Goal: Transaction & Acquisition: Purchase product/service

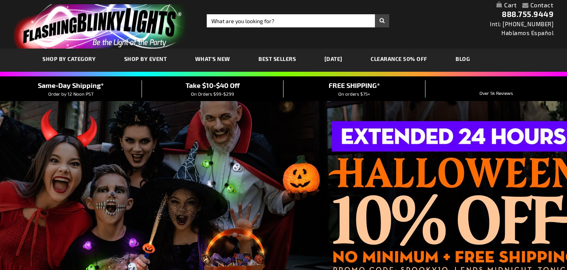
click at [92, 57] on span "SHOP BY CATEGORY" at bounding box center [68, 59] width 53 height 7
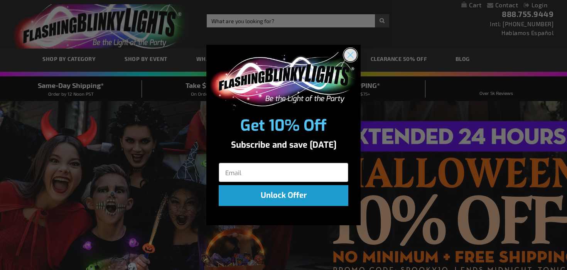
click at [353, 52] on icon "Close dialog" at bounding box center [350, 54] width 5 height 5
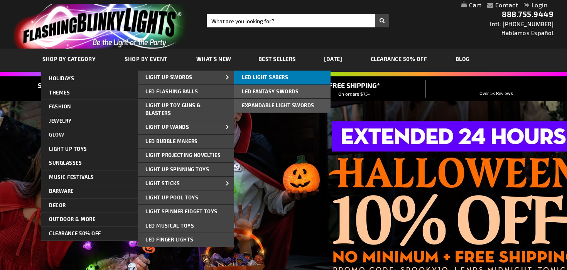
click at [267, 76] on span "LED Light Sabers" at bounding box center [265, 77] width 46 height 6
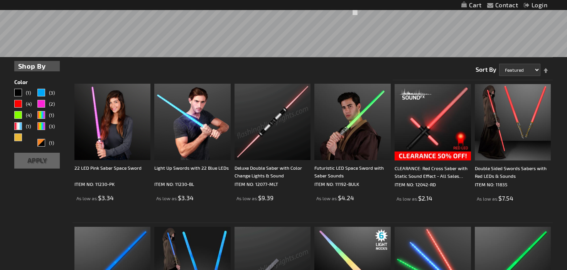
scroll to position [147, 0]
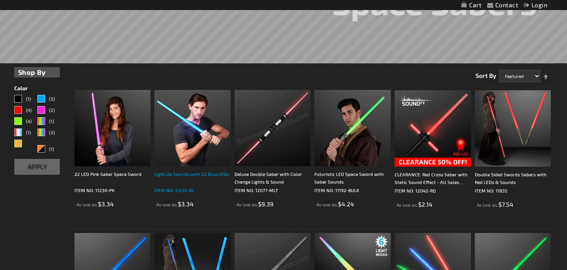
click at [206, 176] on div "Light Up Swords with 22 Blue LEDs" at bounding box center [192, 177] width 76 height 15
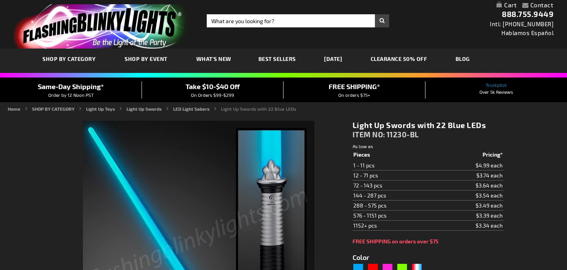
type input "5629"
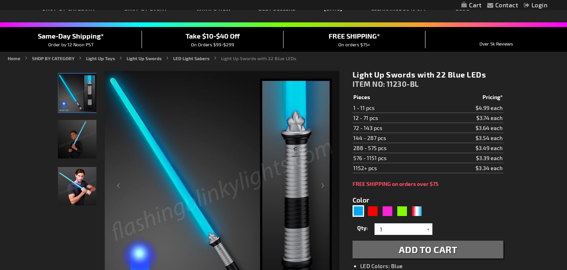
scroll to position [54, 0]
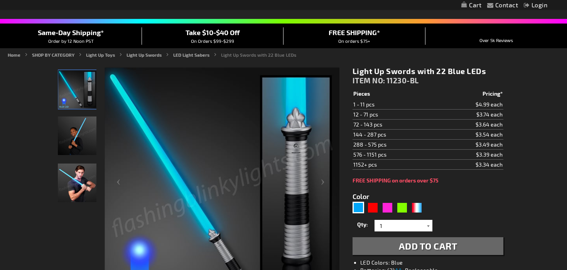
click at [430, 225] on div at bounding box center [429, 226] width 8 height 12
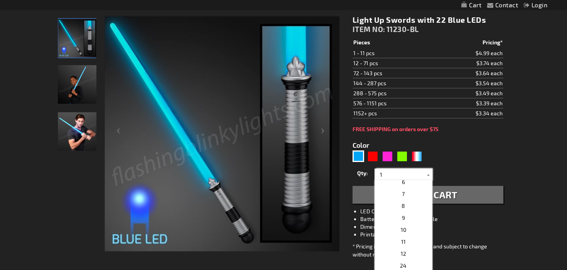
scroll to position [71, 0]
click at [412, 245] on p "12" at bounding box center [404, 247] width 58 height 12
type input "12"
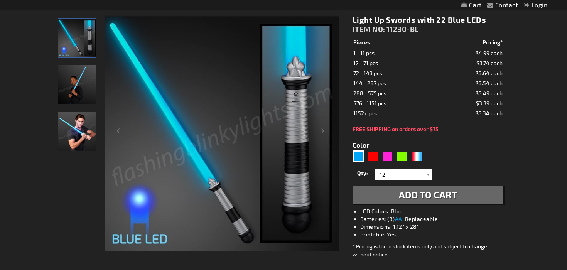
click at [417, 201] on button "Add to Cart" at bounding box center [428, 195] width 151 height 18
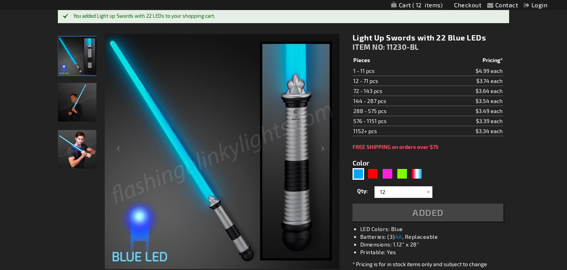
click at [377, 159] on div "Color 5629" at bounding box center [389, 169] width 73 height 23
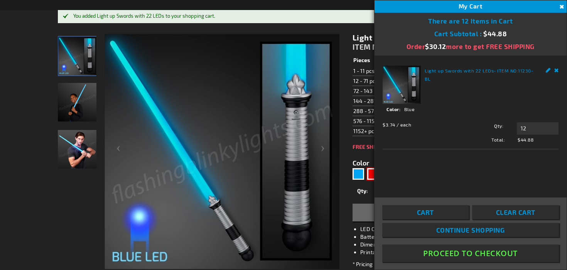
click at [371, 174] on div "Red" at bounding box center [373, 174] width 12 height 12
type input "5641"
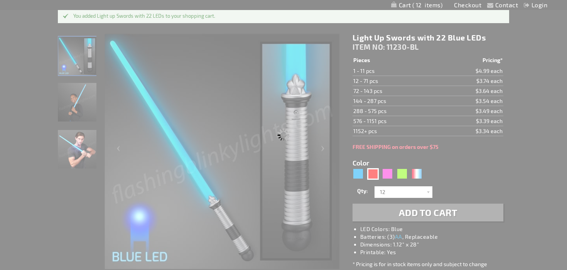
type input "11230-RD"
type input "Customize - Light Up Swords with 22 Red LEDs - ITEM NO: 11230-RD"
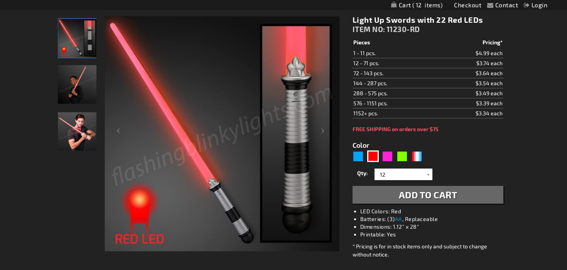
click at [438, 202] on button "Add to Cart" at bounding box center [428, 195] width 151 height 18
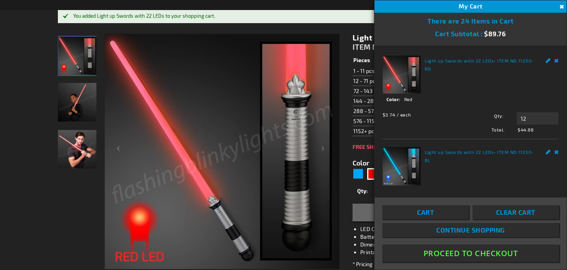
click at [350, 189] on div "Light Up Swords with 22 Red LEDs ITEM NO: 11230-RD $3.34 Pieces Pricing* 1 - 11…" at bounding box center [428, 180] width 162 height 306
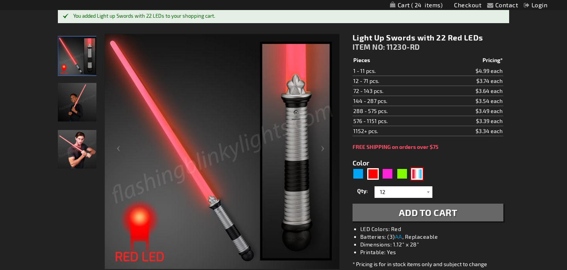
click at [418, 175] on div "RWB" at bounding box center [417, 174] width 12 height 12
type input "5643"
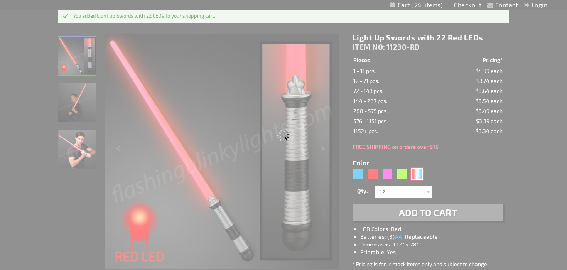
type input "11230-RWB"
type input "Customize - American Sword Saber with Red White &amp; Blue LEDs - ITEM NO: 1123…"
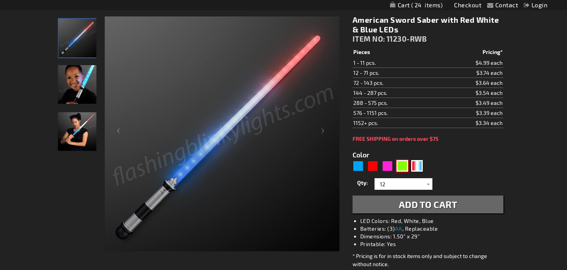
click at [405, 167] on div "Green" at bounding box center [403, 166] width 12 height 12
type input "5648"
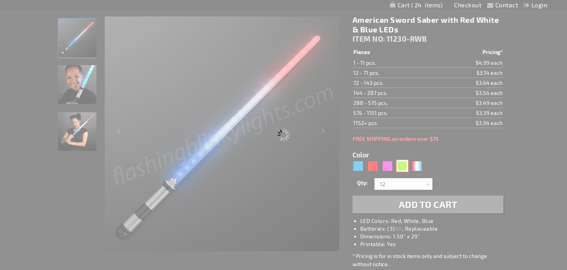
type input "11230-GN"
type input "Customize - Light Up Swords with 22 Green LEDs - ITEM NO: 11230-GN"
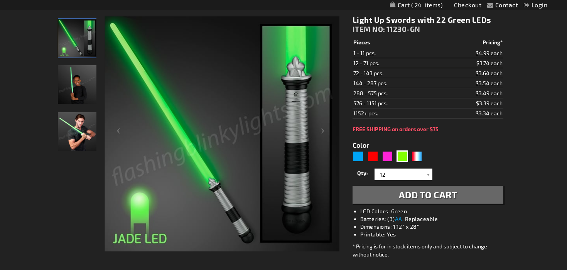
click at [406, 193] on span "Add to Cart" at bounding box center [428, 194] width 59 height 11
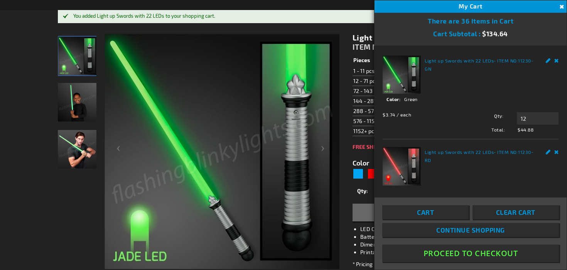
click at [558, 7] on button "Close" at bounding box center [561, 7] width 8 height 8
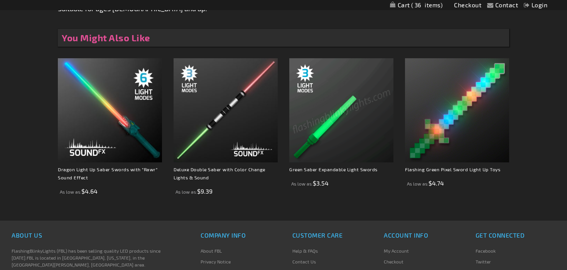
scroll to position [545, 0]
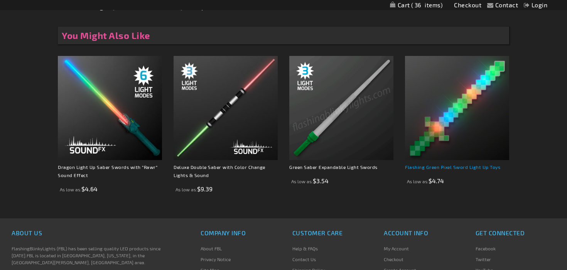
click at [428, 165] on link "Flashing Green Pixel Sword Light Up Toys" at bounding box center [452, 166] width 95 height 5
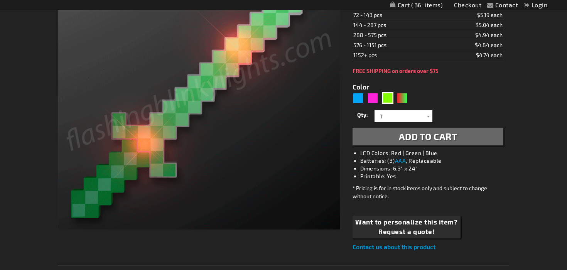
scroll to position [175, 0]
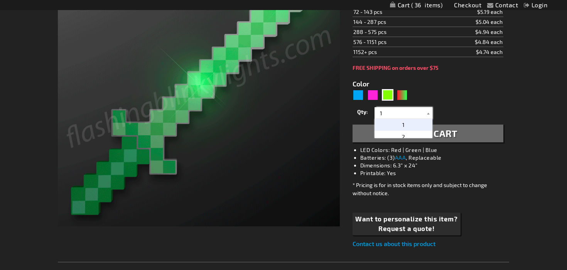
click at [417, 118] on input "1" at bounding box center [405, 113] width 56 height 12
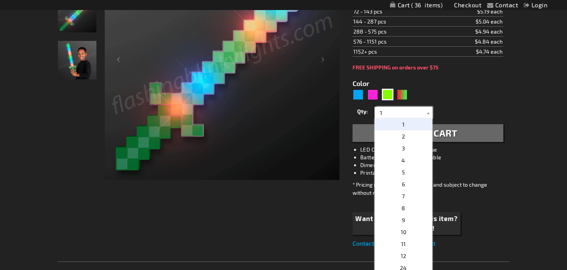
scroll to position [177, 0]
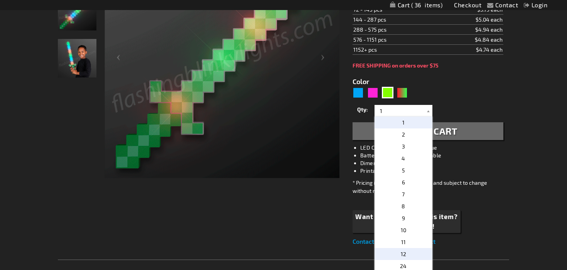
click at [412, 250] on p "12" at bounding box center [404, 254] width 58 height 12
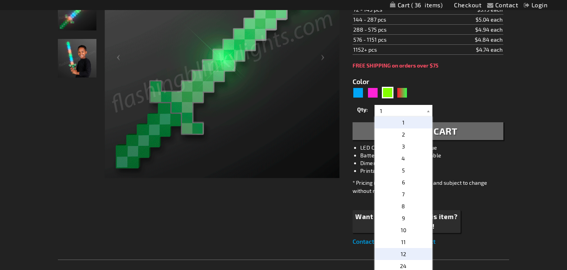
type input "12"
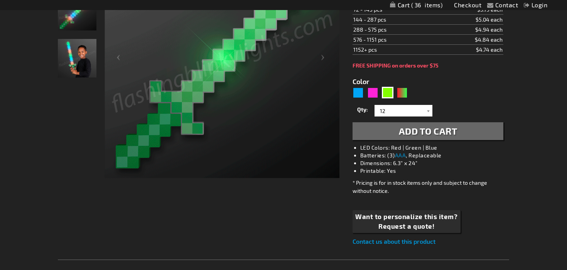
click at [449, 128] on span "Add to Cart" at bounding box center [428, 130] width 59 height 11
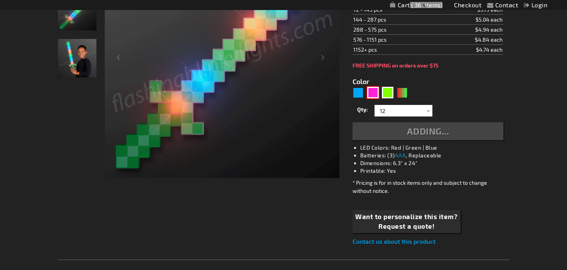
click at [375, 96] on div "Pink" at bounding box center [373, 93] width 12 height 12
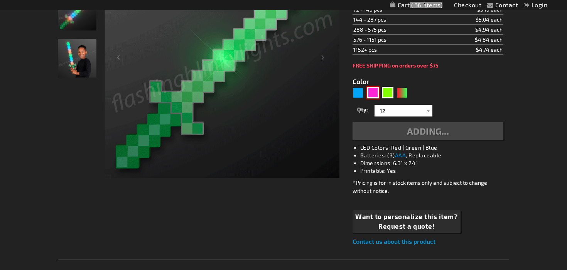
type input "5639"
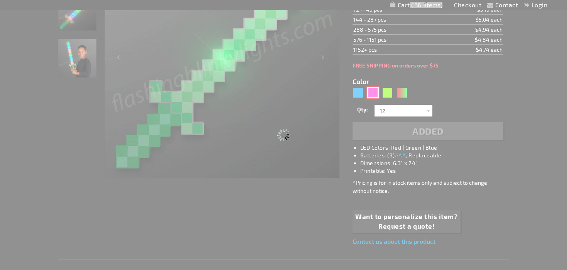
type input "12131-PK"
type input "Customize - Light Up Pink 8-Bit Swords Pixel Toys - ITEM NO: 12131-PK"
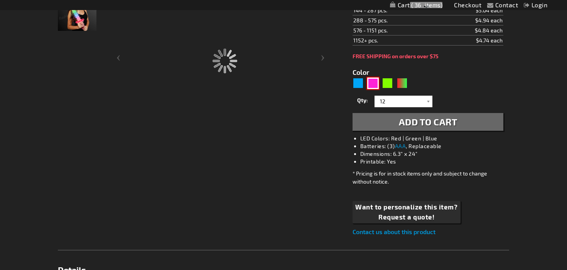
scroll to position [177, 0]
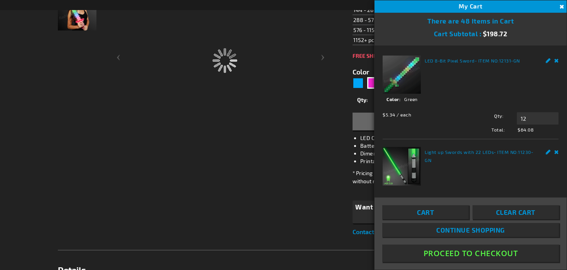
click at [563, 6] on button "Close" at bounding box center [561, 7] width 8 height 8
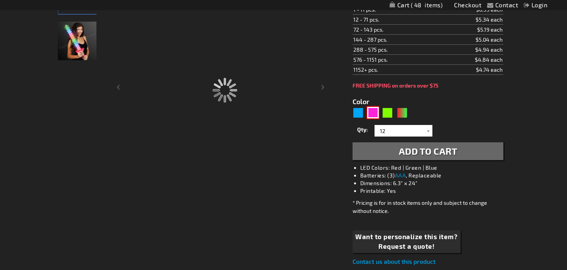
scroll to position [147, 0]
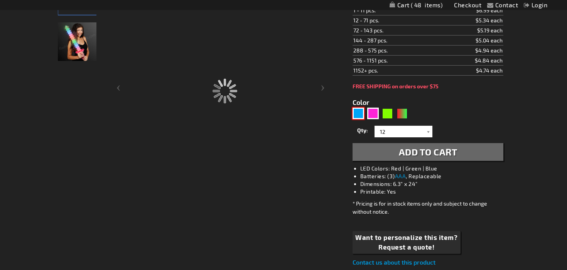
click at [362, 114] on div "Blue" at bounding box center [359, 114] width 12 height 12
type input "5629"
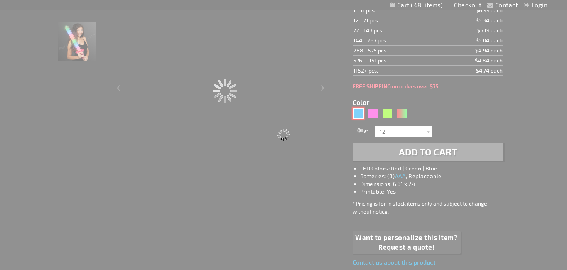
type input "12131-BL"
type input "Customize - Glowing LED 8-Bit Blue Pixel Sword - ITEM NO: 12131-BL"
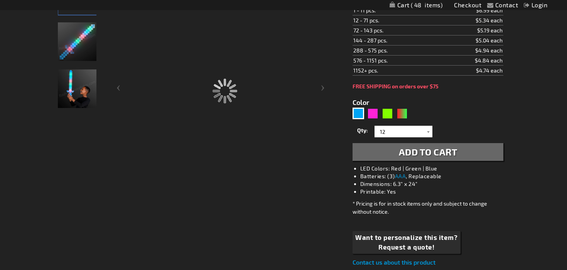
click at [460, 150] on button "Add to Cart" at bounding box center [428, 152] width 151 height 18
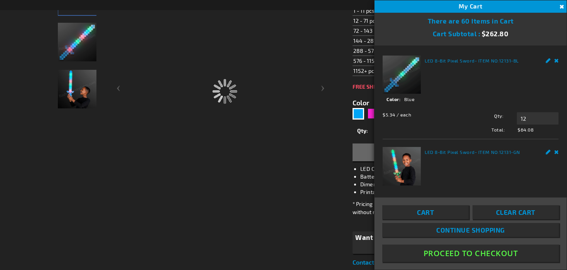
click at [561, 8] on button "Close" at bounding box center [561, 7] width 8 height 8
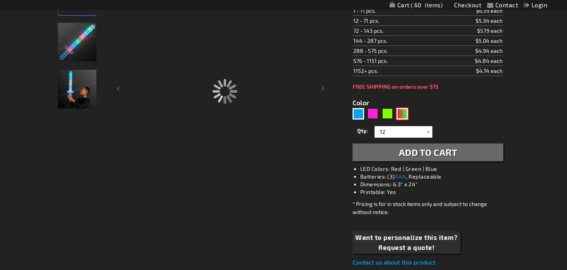
click at [403, 114] on div "RNG" at bounding box center [403, 114] width 12 height 12
type input "5642"
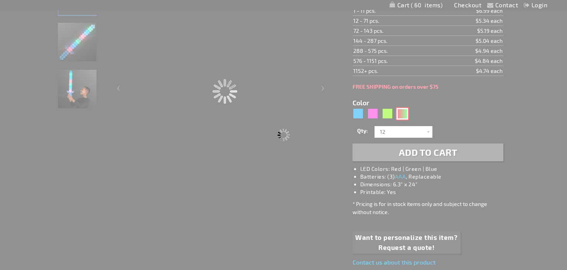
type input "12131-GNR"
type input "Customize - Light Up 8-Bit Christmas Sword Pixel Toy - ITEM NO: 12131-GNR"
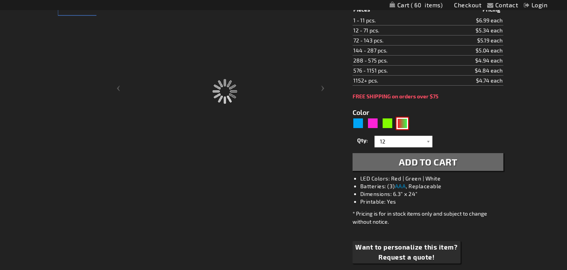
scroll to position [147, 0]
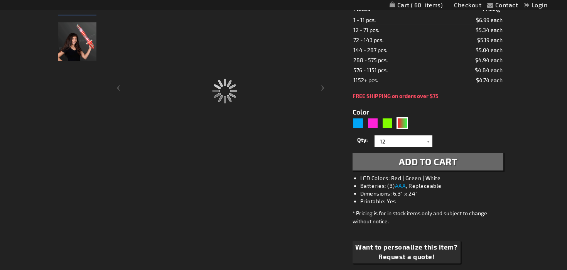
click at [462, 161] on button "Add to Cart" at bounding box center [428, 162] width 151 height 18
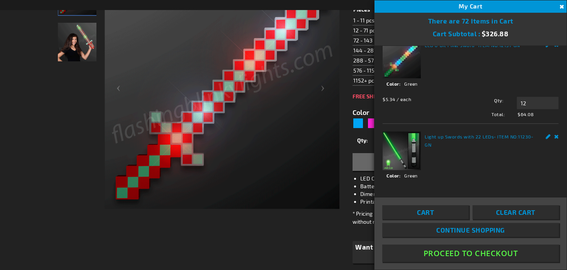
scroll to position [0, 0]
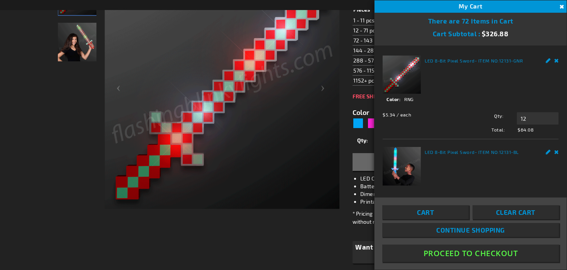
click at [561, 8] on button "Close" at bounding box center [561, 7] width 8 height 8
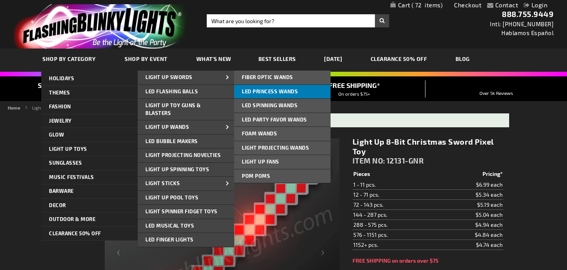
click at [267, 89] on span "LED Princess Wands" at bounding box center [270, 91] width 56 height 6
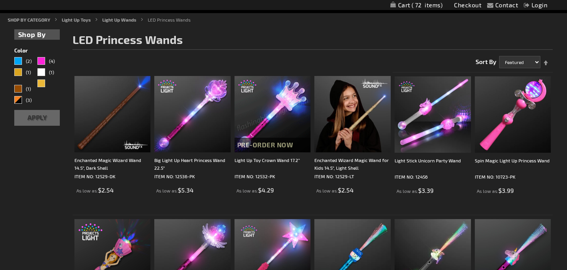
scroll to position [97, 0]
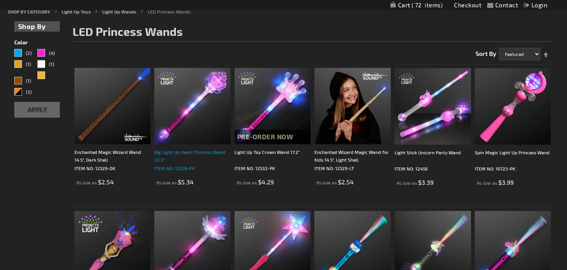
click at [185, 155] on div "Big Light Up Heart Princess Wand 22.5"" at bounding box center [192, 155] width 76 height 15
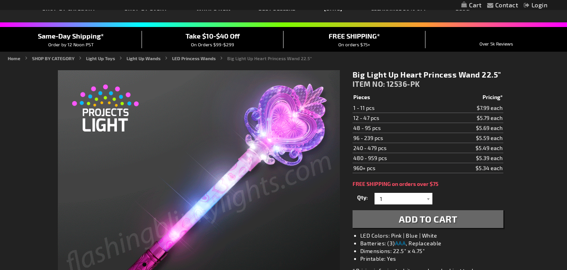
scroll to position [53, 0]
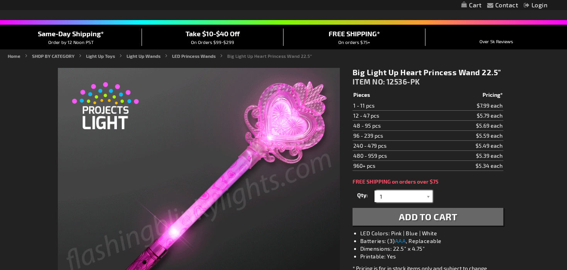
click at [396, 198] on input "1" at bounding box center [405, 197] width 56 height 12
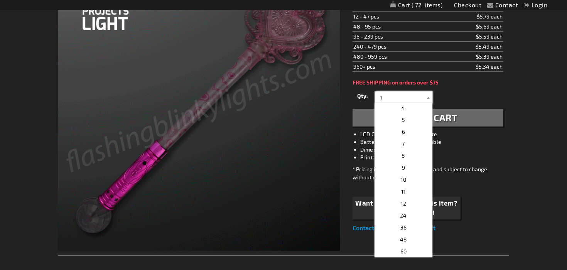
scroll to position [87, 0]
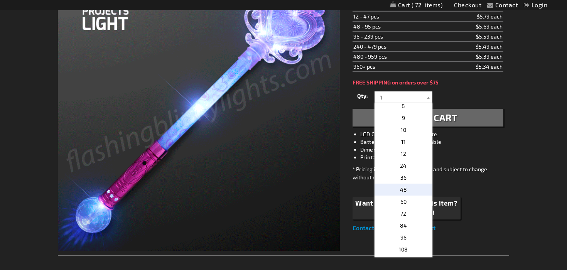
click at [401, 192] on span "48" at bounding box center [403, 189] width 7 height 7
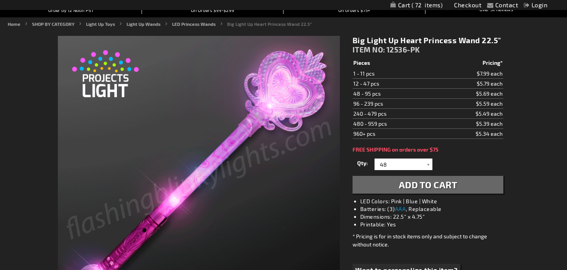
scroll to position [85, 0]
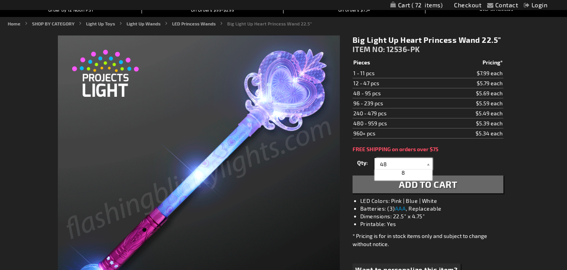
click at [420, 159] on input "48" at bounding box center [405, 164] width 56 height 12
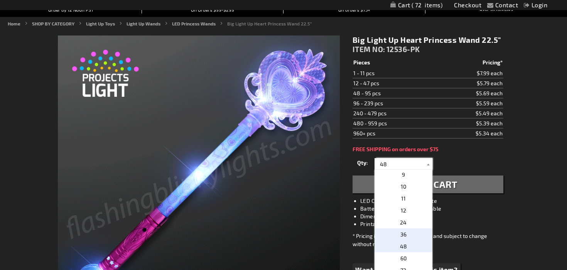
scroll to position [101, 0]
click at [454, 162] on div "Qty 1 2 3 4 5 6 7 8 9 10 11 12 24 36 48 60 72 84 96 108 120 132 144 156 168" at bounding box center [428, 163] width 151 height 15
drag, startPoint x: 389, startPoint y: 164, endPoint x: 383, endPoint y: 164, distance: 6.2
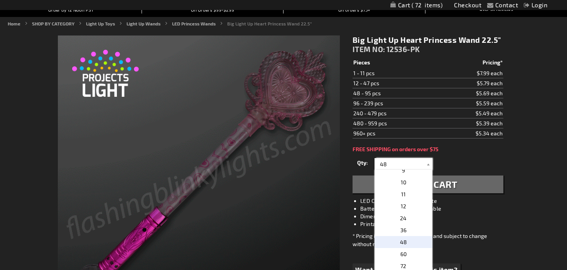
click at [383, 164] on input "48" at bounding box center [405, 164] width 56 height 12
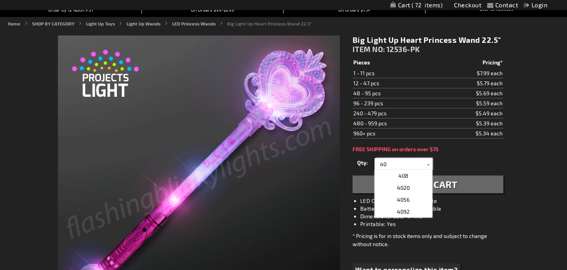
scroll to position [0, 0]
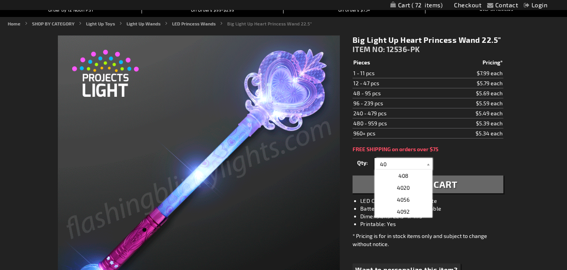
type input "40"
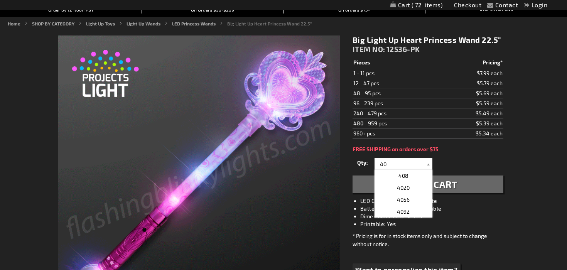
click at [499, 164] on div "Qty 1 2 3 4 5 6 7 8 9 10 11 12 24 36 48 60 72 84 96 108 120 132 144 156 168" at bounding box center [428, 163] width 151 height 15
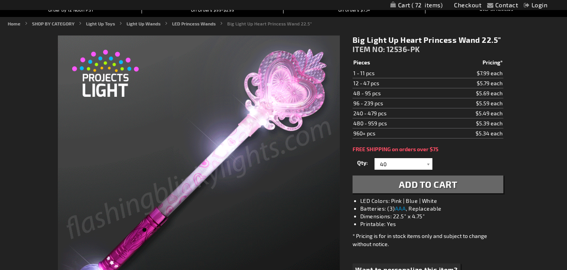
click at [440, 188] on span "Add to Cart" at bounding box center [428, 184] width 59 height 11
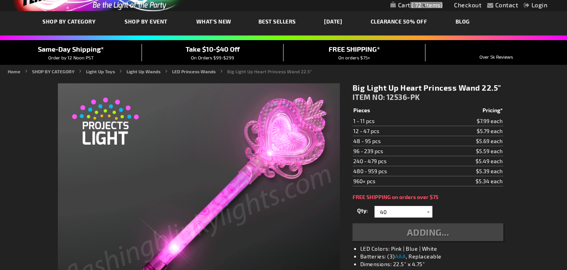
scroll to position [37, 0]
